Goal: Find specific page/section: Find specific page/section

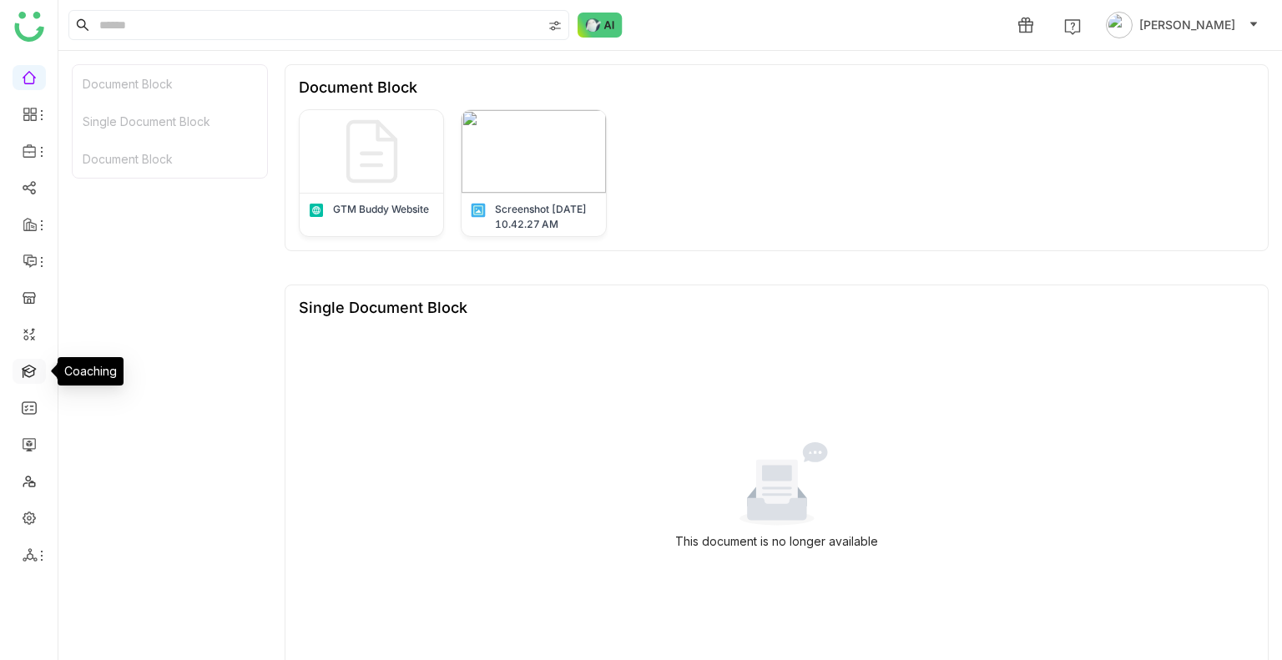
click at [27, 375] on link at bounding box center [29, 370] width 15 height 14
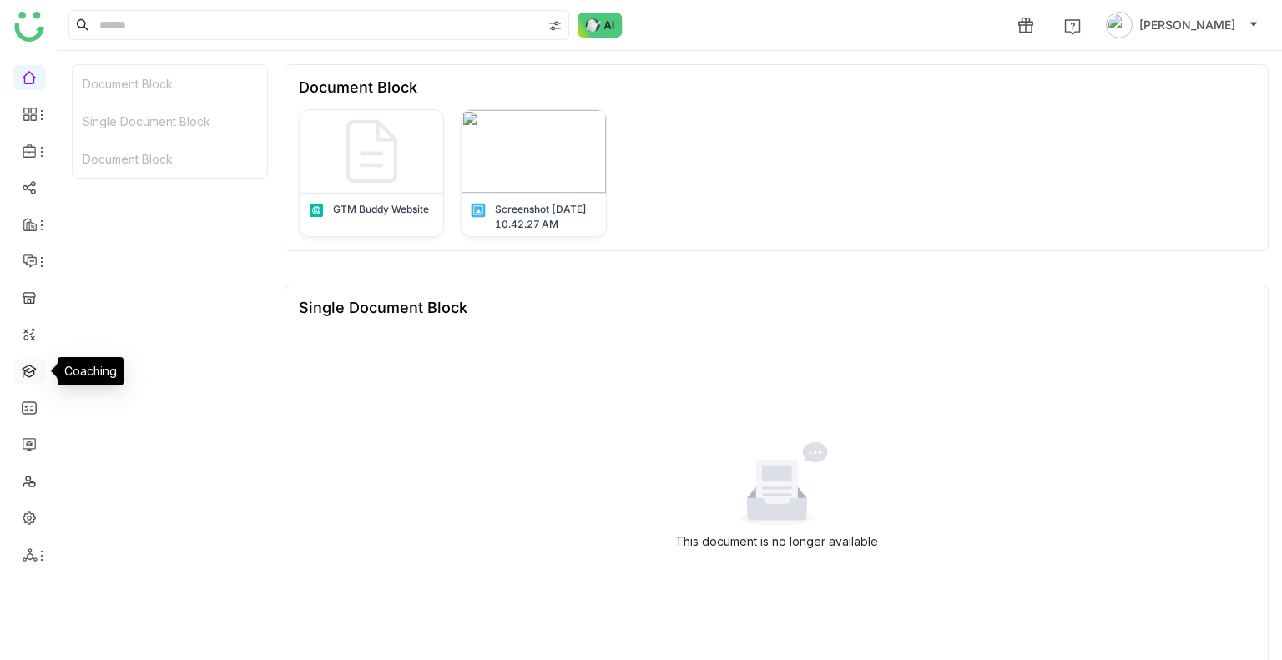
click at [27, 375] on link at bounding box center [29, 370] width 15 height 14
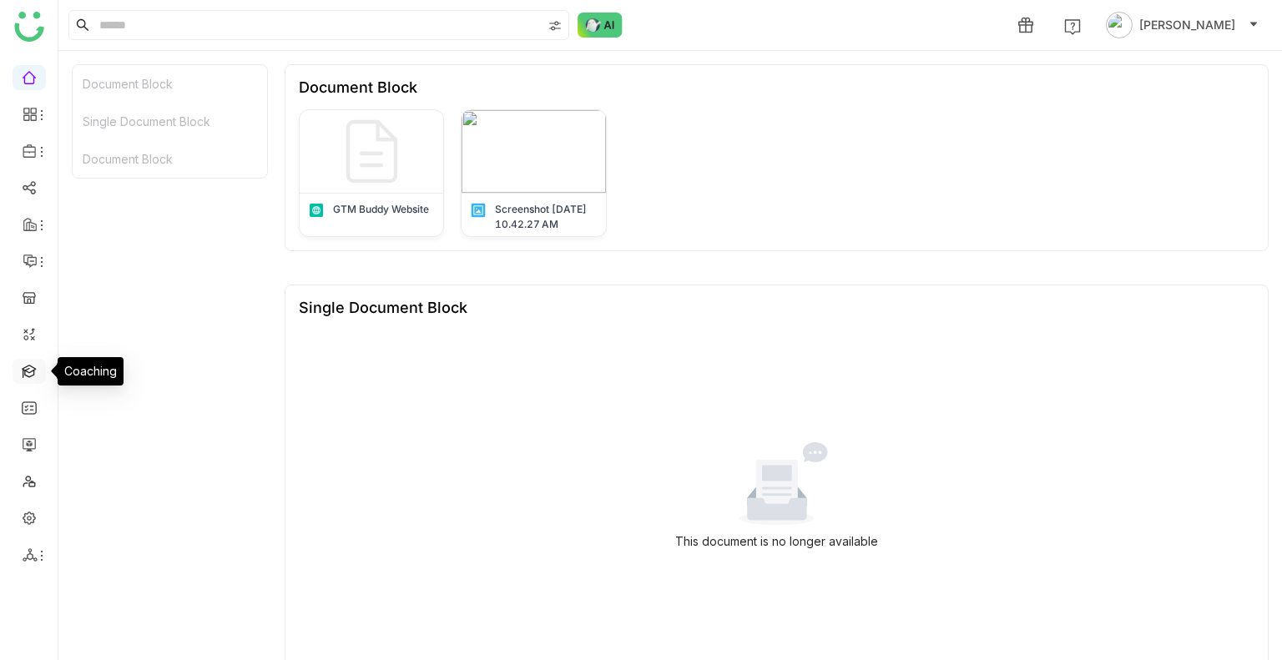
click at [27, 375] on link at bounding box center [29, 370] width 15 height 14
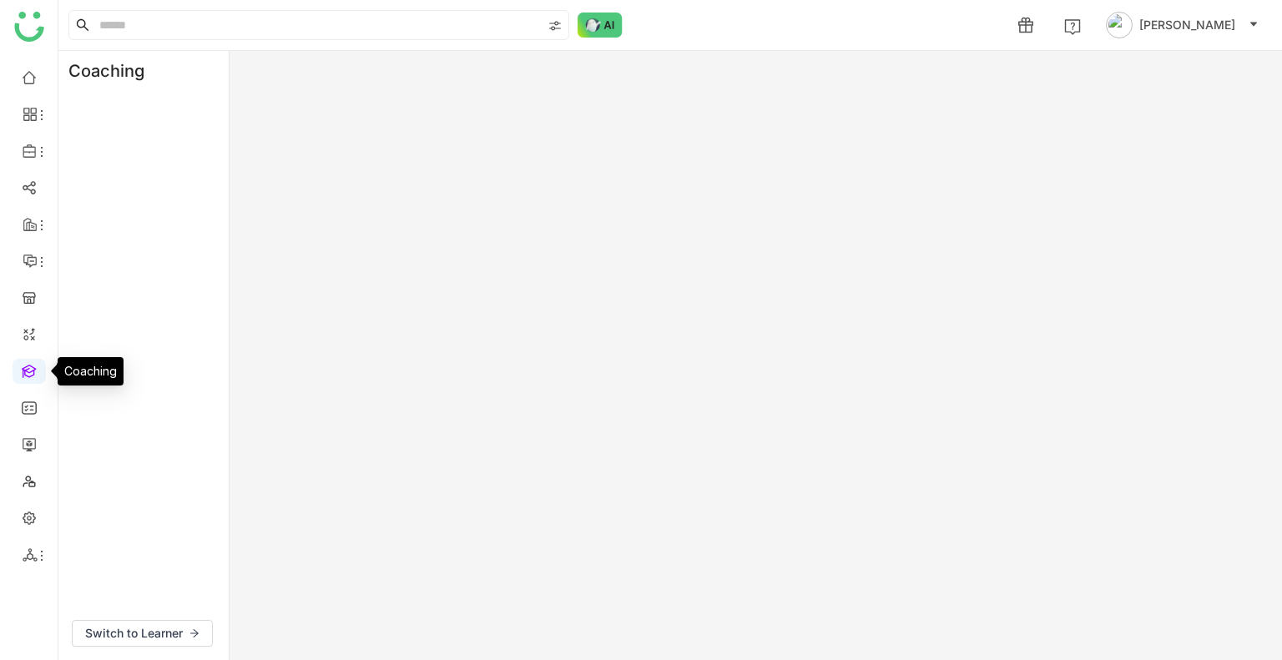
click at [27, 375] on link at bounding box center [29, 370] width 15 height 14
